Goal: Check status: Check status

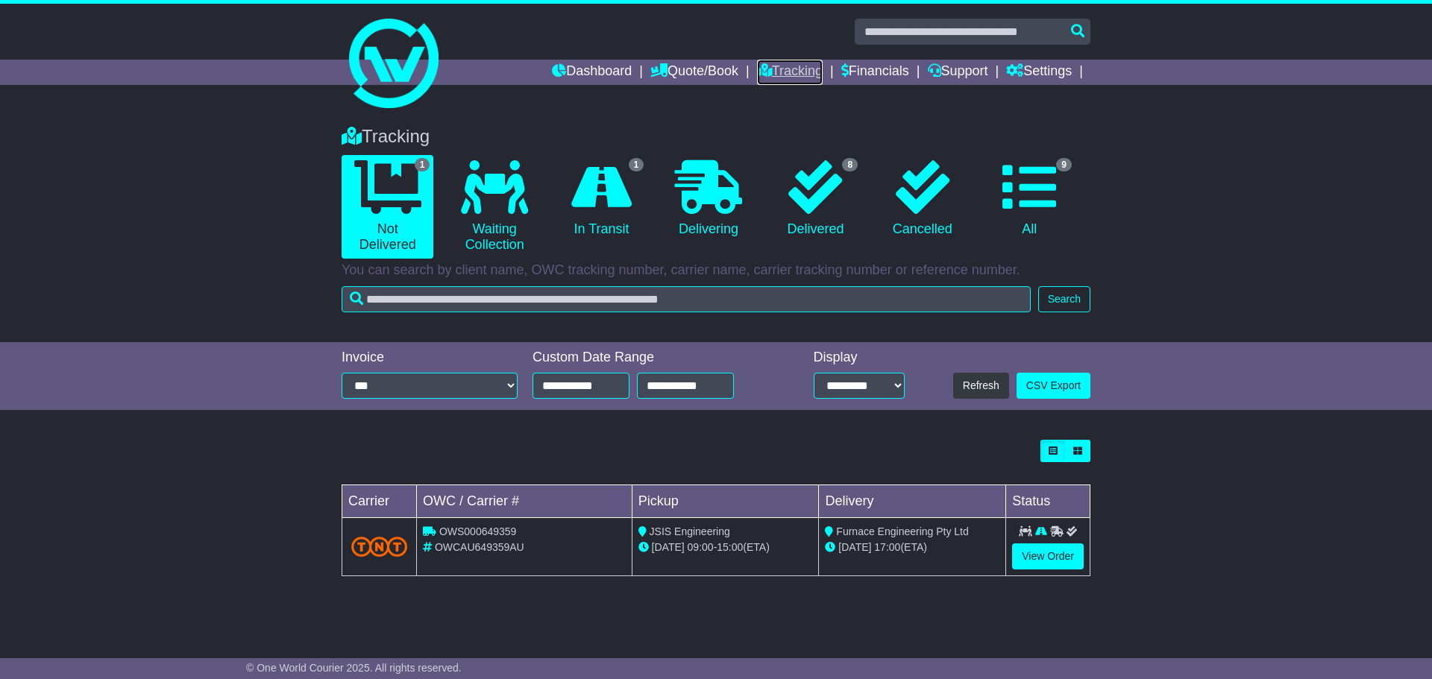
click at [757, 70] on icon at bounding box center [764, 69] width 15 height 13
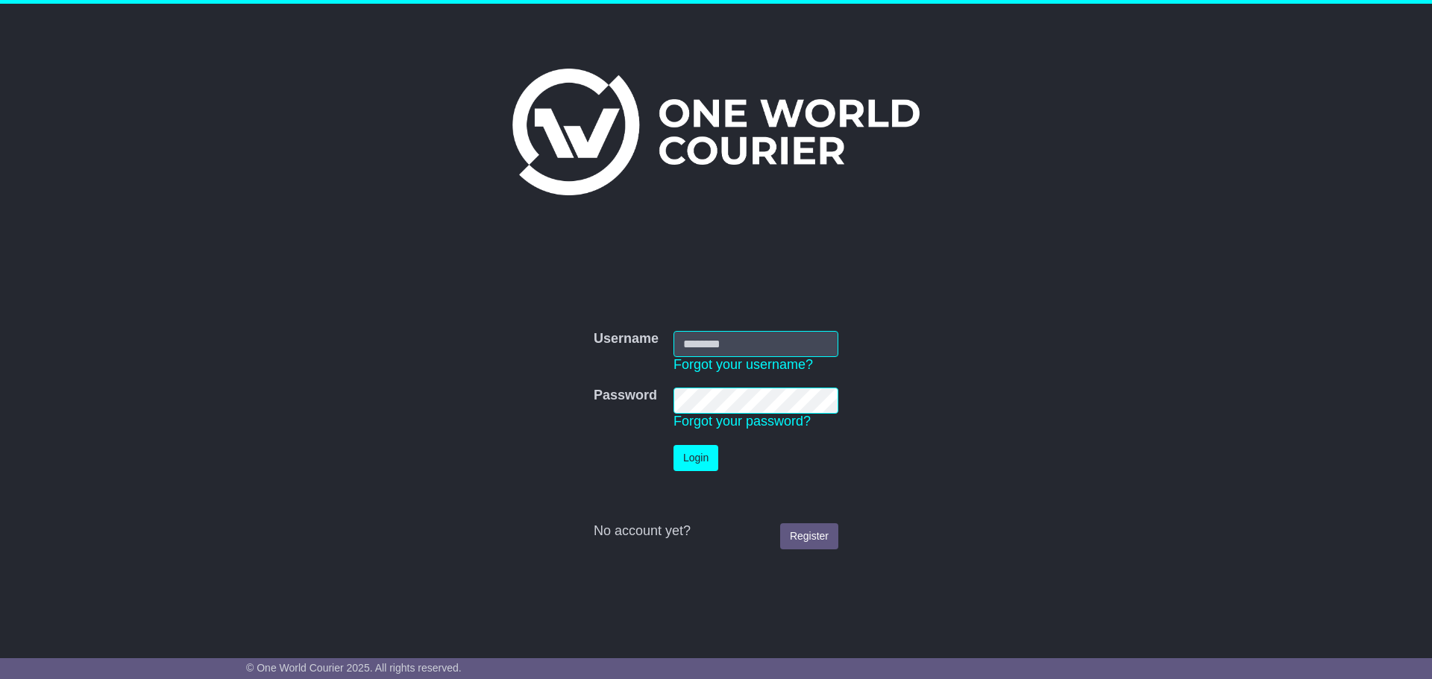
type input "**********"
click at [700, 468] on button "Login" at bounding box center [695, 458] width 45 height 26
